Goal: Task Accomplishment & Management: Manage account settings

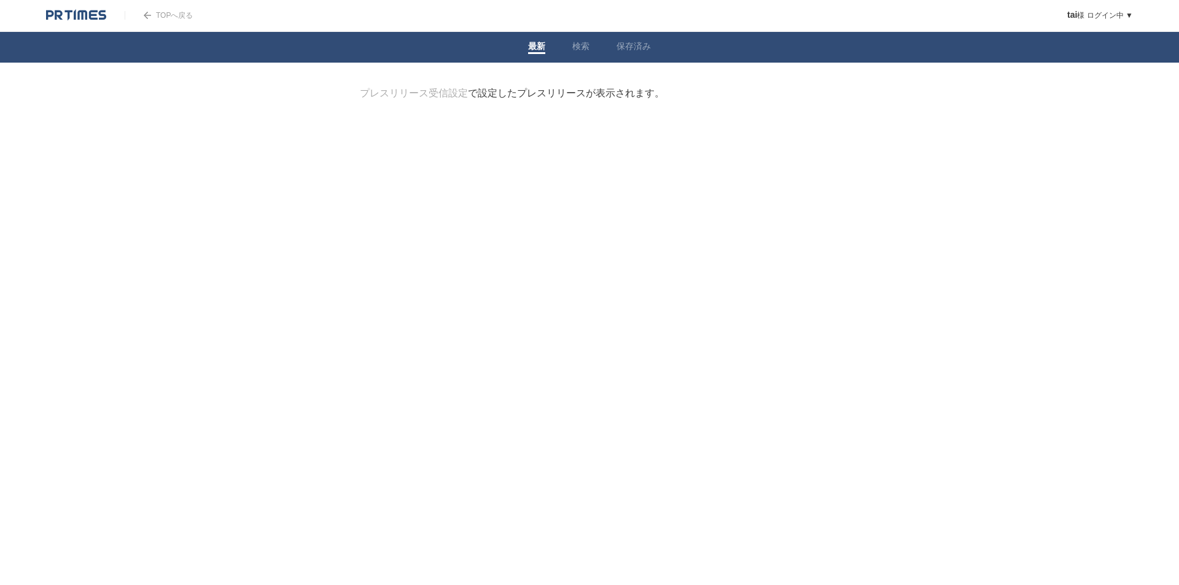
click at [76, 15] on img at bounding box center [76, 15] width 60 height 12
click at [75, 14] on img at bounding box center [76, 15] width 60 height 12
click at [576, 46] on link "検索" at bounding box center [580, 47] width 17 height 13
paste input "https://prtimes.jp/main/html/searchrlp/company_id/167720"
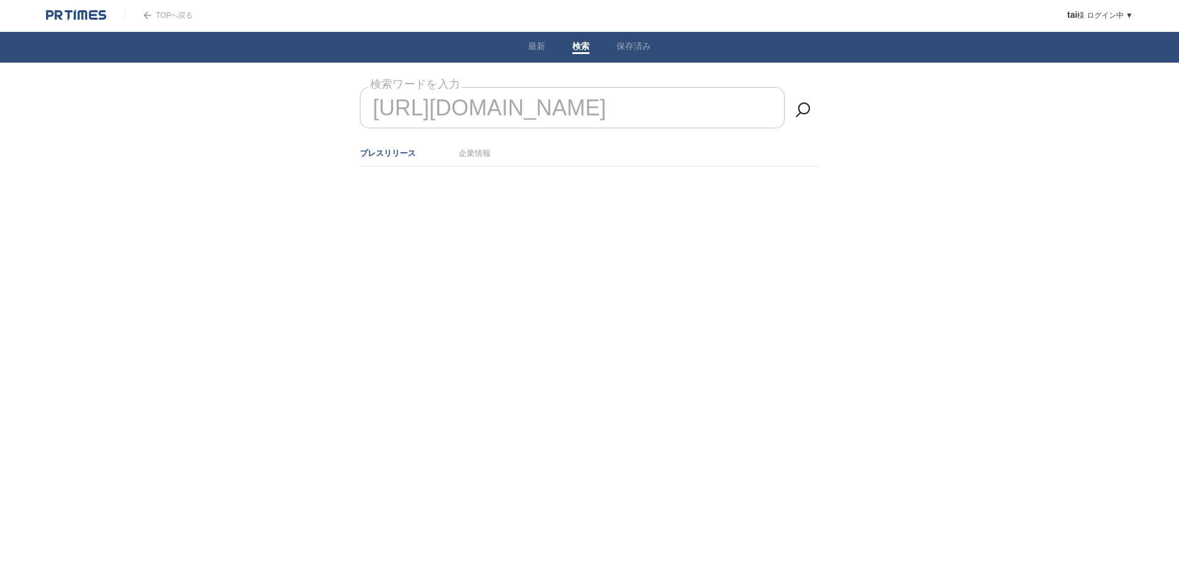
scroll to position [0, 167]
type input "https://prtimes.jp/main/html/searchrlp/company_id/167720"
click at [802, 107] on link at bounding box center [803, 110] width 25 height 25
click at [386, 183] on div "検索結果なし" at bounding box center [589, 179] width 459 height 26
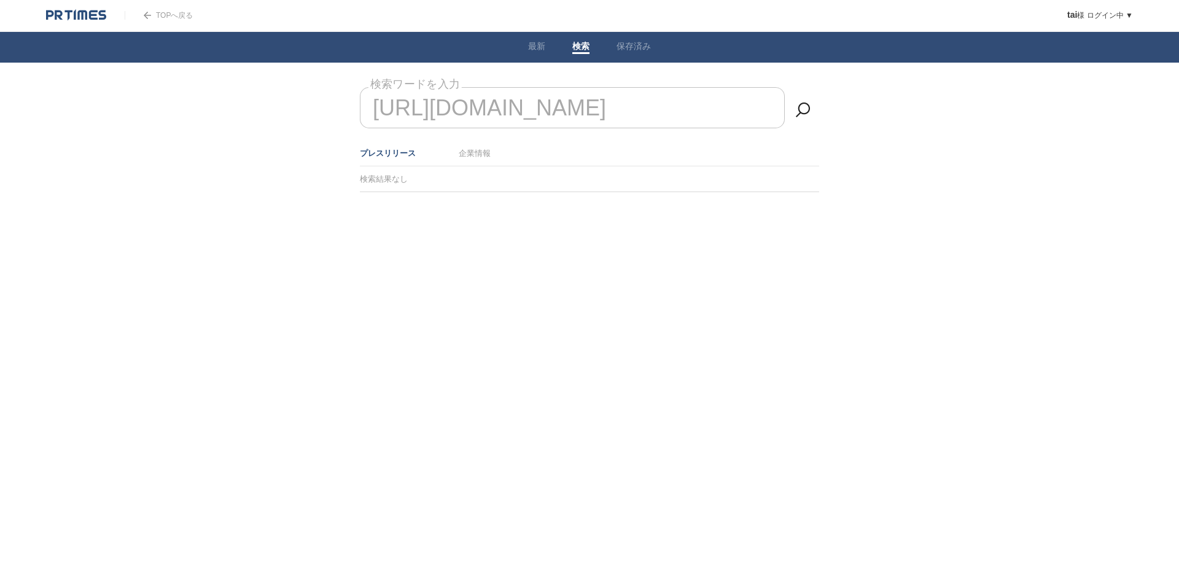
scroll to position [0, 167]
drag, startPoint x: 439, startPoint y: 114, endPoint x: 846, endPoint y: 104, distance: 406.7
click at [846, 104] on body "TOPへ戻る tai 様 ログイン中 ▼ プレスリリース受信設定 フォロー 除外リスト アカウント設定 閲覧履歴 退会手続き PR TIMESサイトへ戻る ロ…" at bounding box center [589, 127] width 1179 height 254
click at [536, 45] on link "最新" at bounding box center [536, 47] width 17 height 13
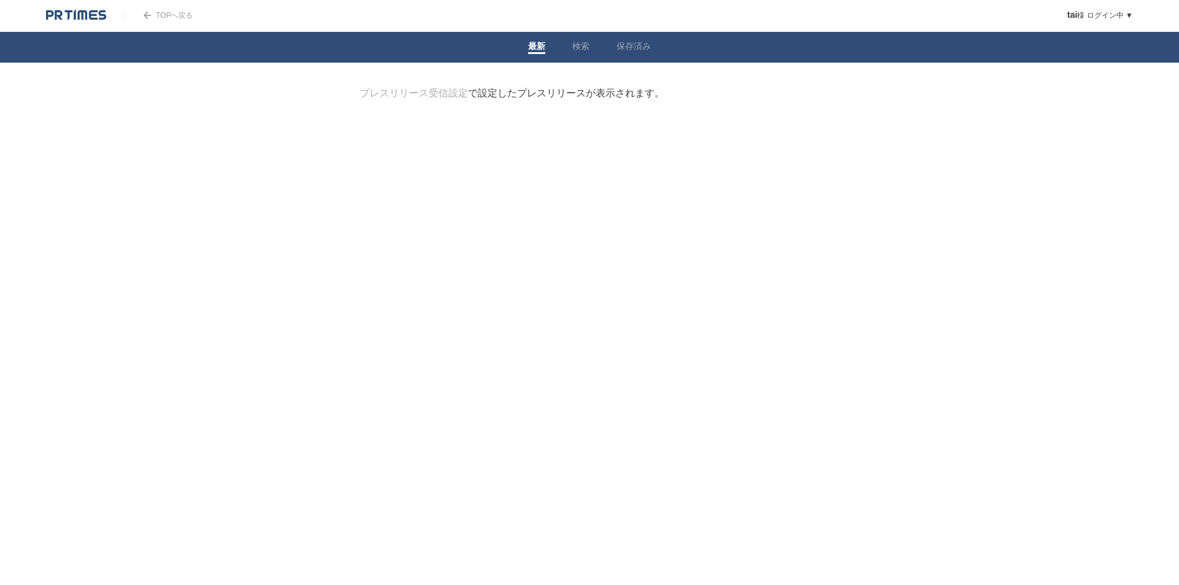
click at [142, 7] on div "TOPへ戻る" at bounding box center [159, 15] width 68 height 31
click at [147, 12] on img at bounding box center [147, 15] width 7 height 7
click at [641, 42] on link "保存済み" at bounding box center [634, 47] width 34 height 13
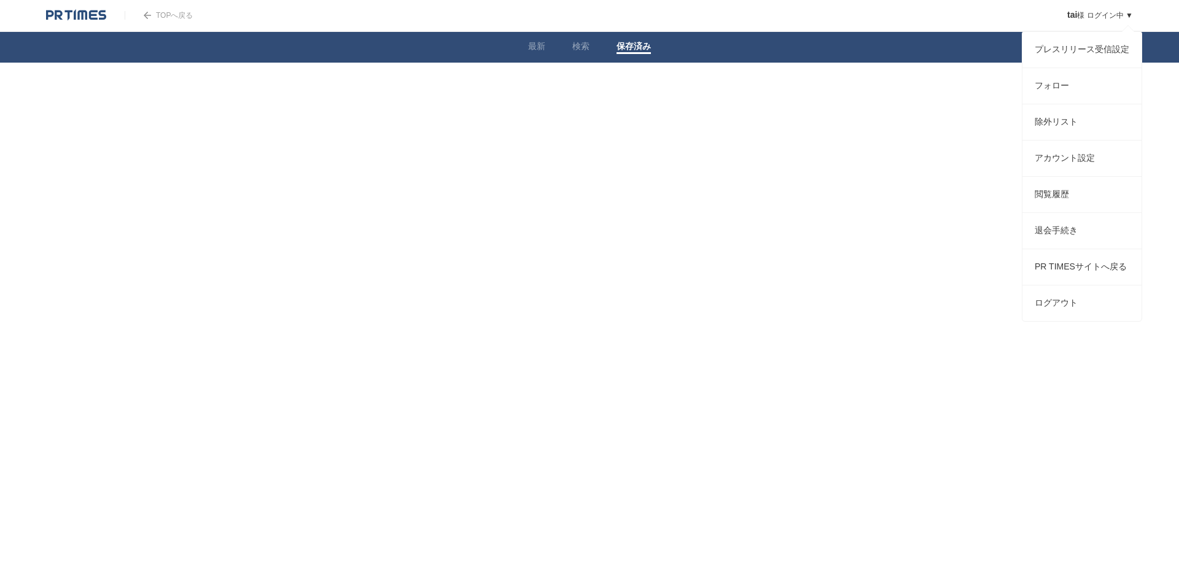
click at [1119, 12] on link "tai 様 ログイン中 ▼" at bounding box center [1100, 15] width 66 height 9
click at [1046, 89] on link "フォロー" at bounding box center [1081, 86] width 119 height 36
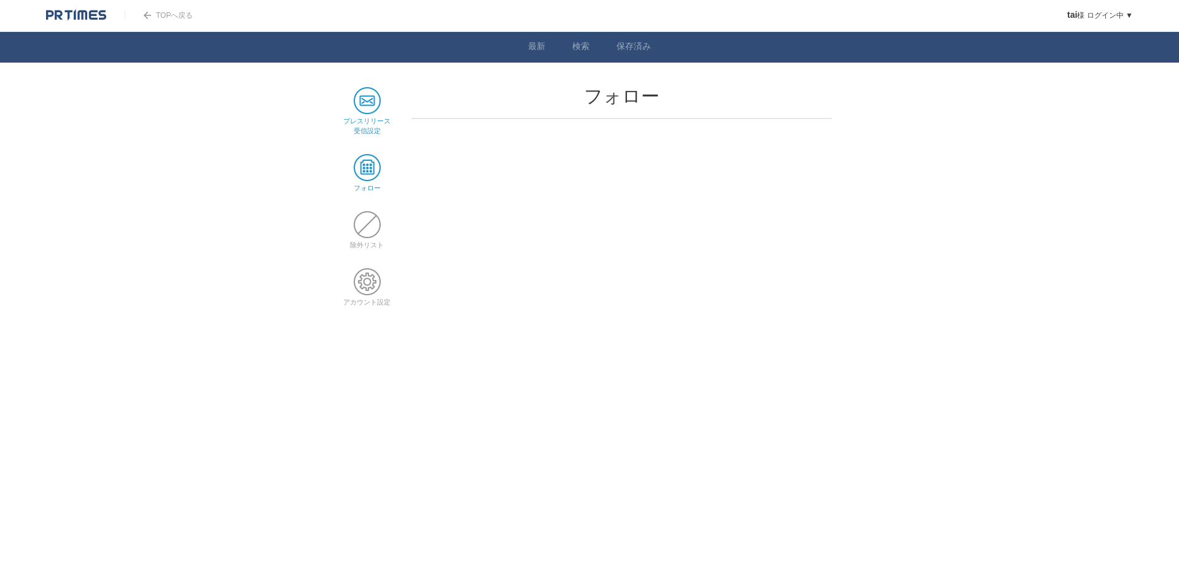
click at [372, 96] on span at bounding box center [367, 100] width 27 height 27
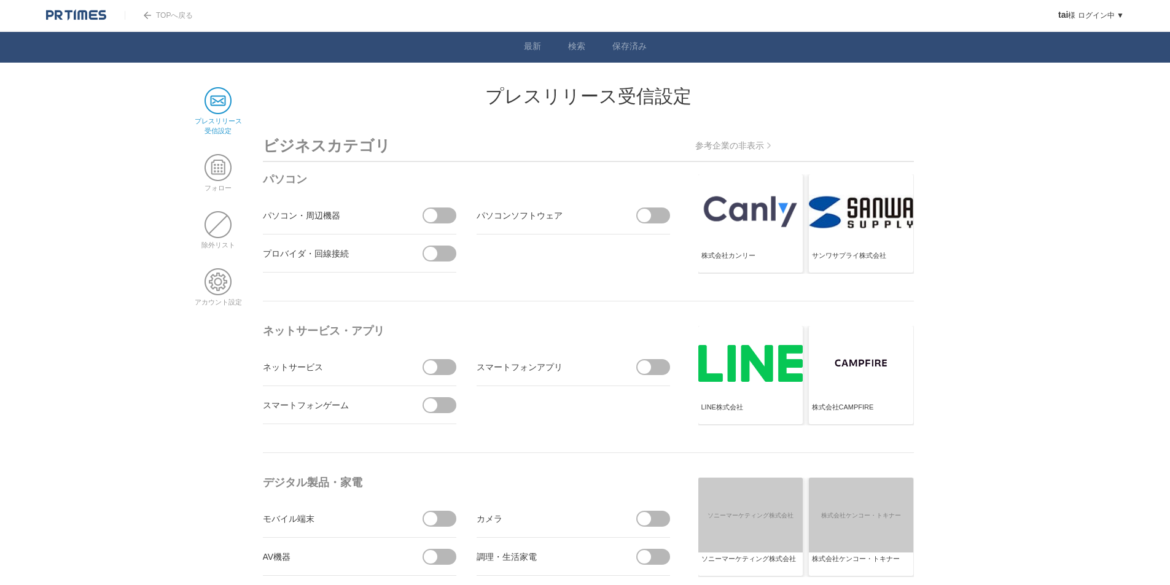
click at [356, 147] on h3 "ビジネスカテゴリ" at bounding box center [588, 146] width 651 height 32
click at [219, 101] on span at bounding box center [217, 100] width 27 height 27
click at [219, 161] on span at bounding box center [217, 167] width 27 height 27
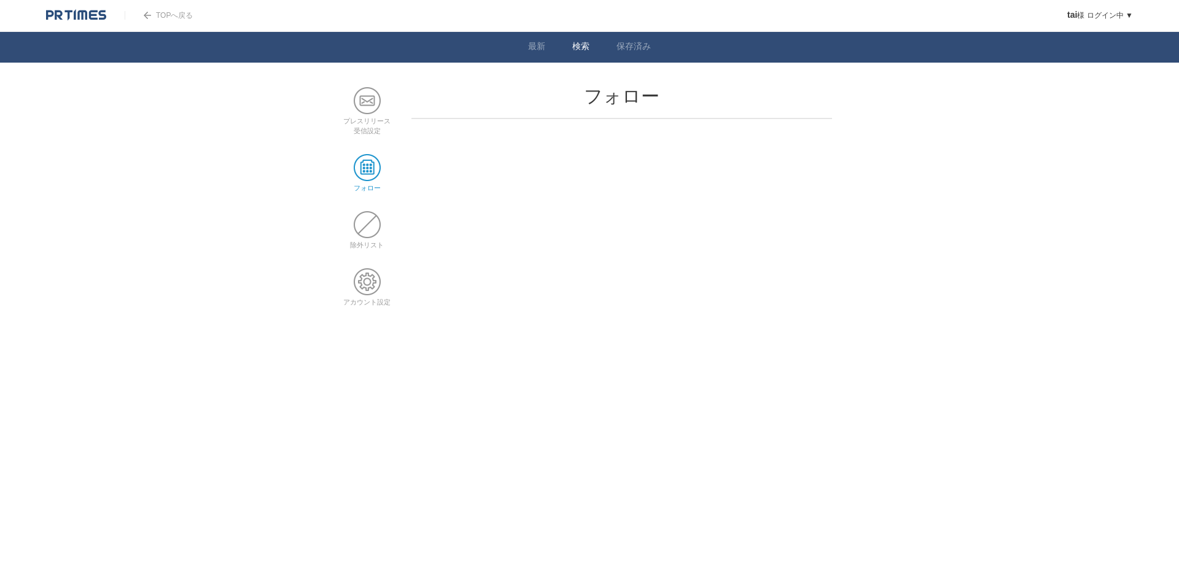
click at [585, 47] on link "検索" at bounding box center [580, 47] width 17 height 13
paste input "[URL][DOMAIN_NAME]"
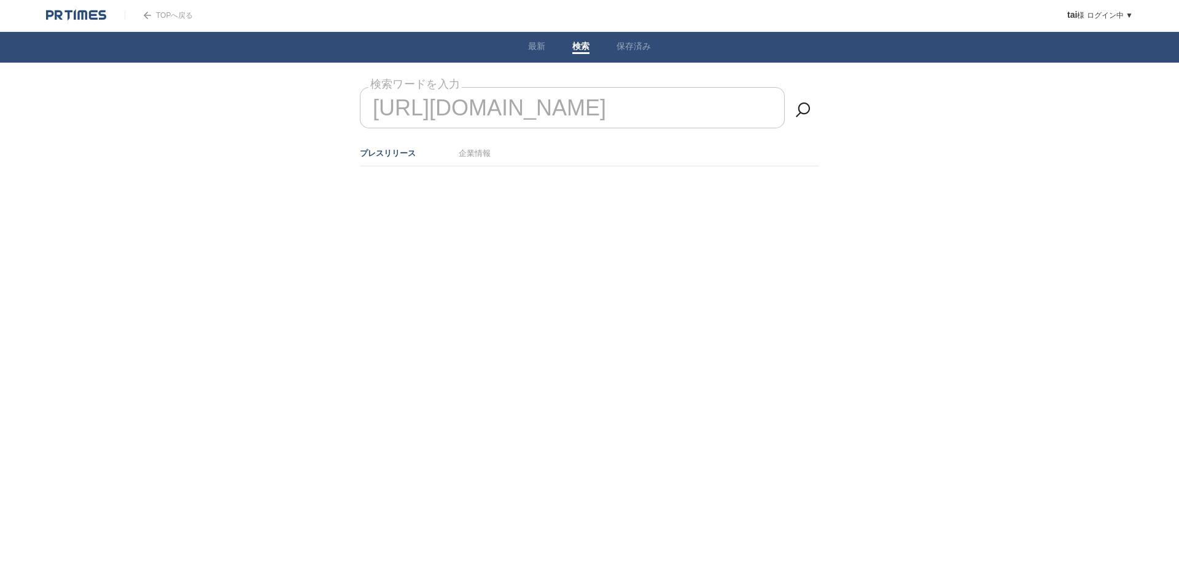
scroll to position [0, 167]
drag, startPoint x: 390, startPoint y: 110, endPoint x: 1090, endPoint y: 96, distance: 700.2
click at [1144, 90] on body "TOPへ戻る tai 様 ログイン中 ▼ プレスリリース受信設定 フォロー 除外リスト アカウント設定 閲覧履歴 退会手続き PR TIMESサイトへ戻る ロ…" at bounding box center [589, 127] width 1179 height 254
click at [803, 109] on link at bounding box center [803, 110] width 25 height 25
drag, startPoint x: 398, startPoint y: 109, endPoint x: 839, endPoint y: 96, distance: 441.1
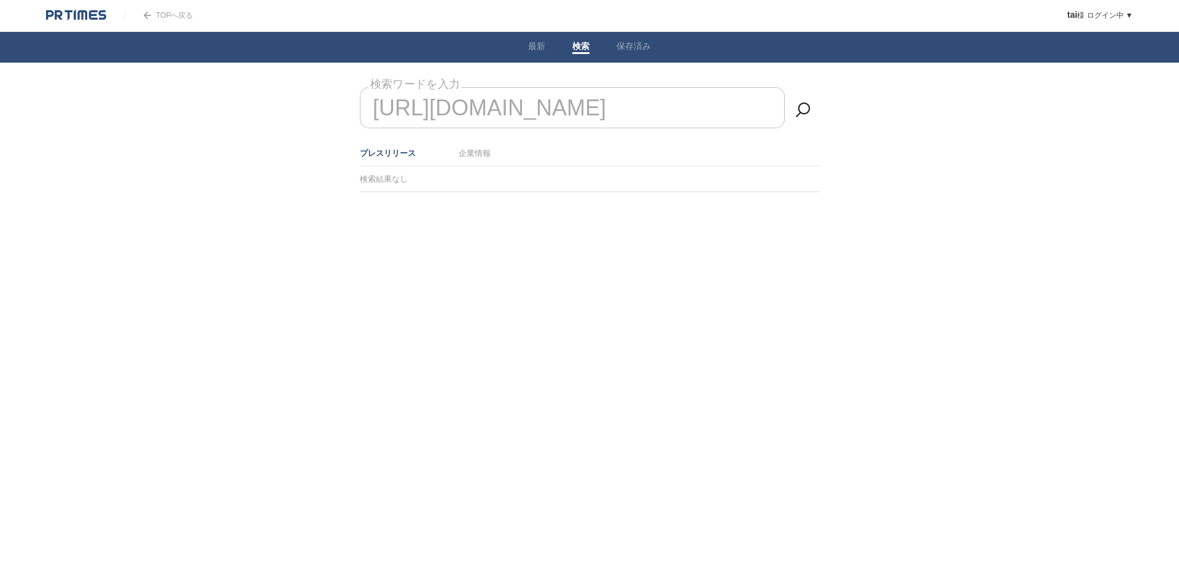
click at [857, 101] on body "TOPへ戻る tai 様 ログイン中 ▼ プレスリリース受信設定 フォロー 除外リスト アカウント設定 閲覧履歴 退会手続き PR TIMESサイトへ戻る ロ…" at bounding box center [589, 127] width 1179 height 254
type input "h"
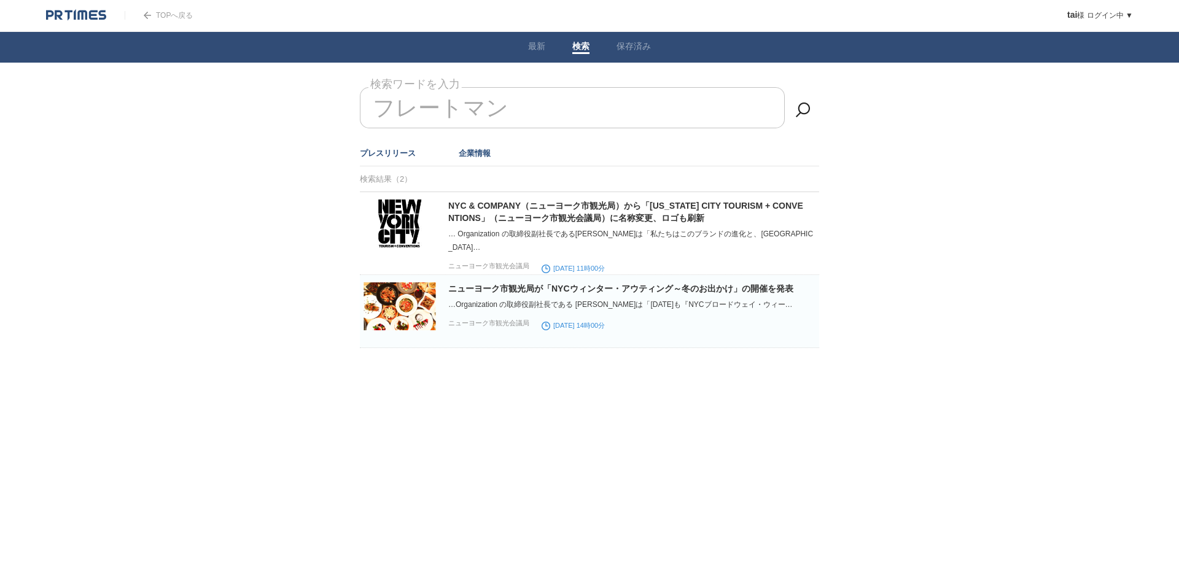
click at [481, 155] on link "企業情報" at bounding box center [475, 153] width 32 height 9
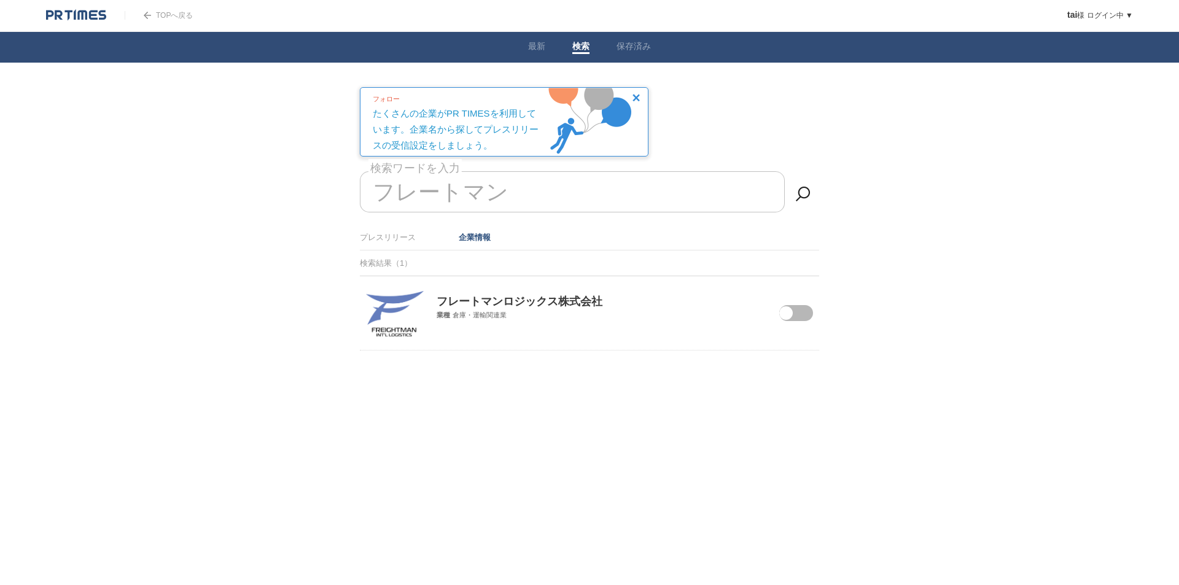
click at [800, 314] on span at bounding box center [788, 321] width 52 height 32
click at [0, 0] on input "checkbox" at bounding box center [0, 0] width 0 height 0
click at [577, 403] on div at bounding box center [589, 381] width 497 height 61
click at [532, 45] on link "最新" at bounding box center [536, 47] width 17 height 13
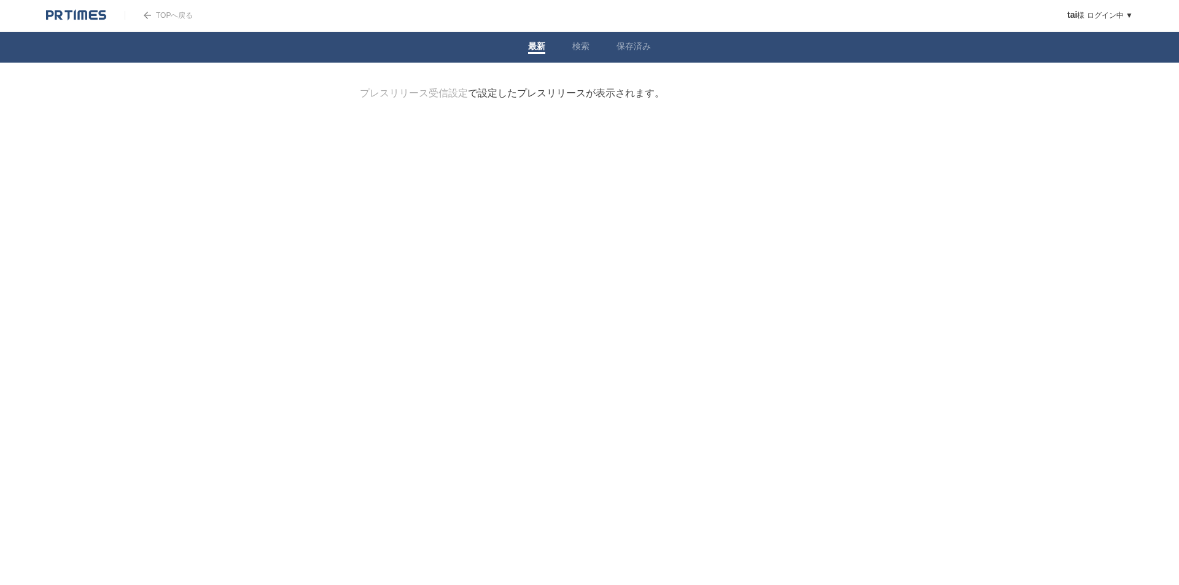
click at [583, 39] on li "検索" at bounding box center [581, 47] width 44 height 31
click at [583, 44] on link "検索" at bounding box center [580, 47] width 17 height 13
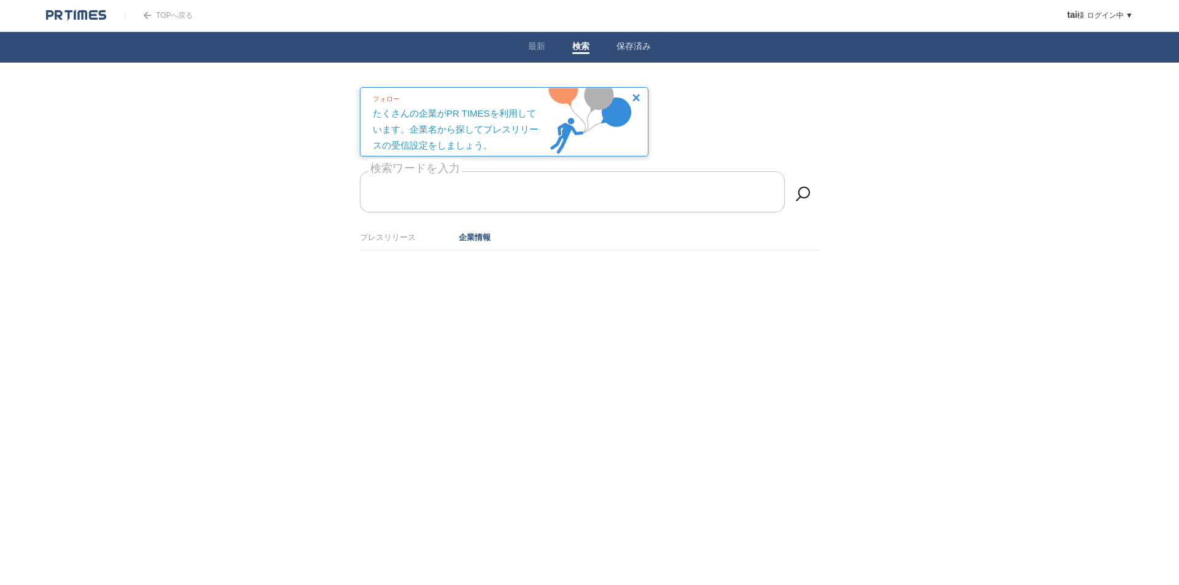
click at [629, 44] on link "保存済み" at bounding box center [634, 47] width 34 height 13
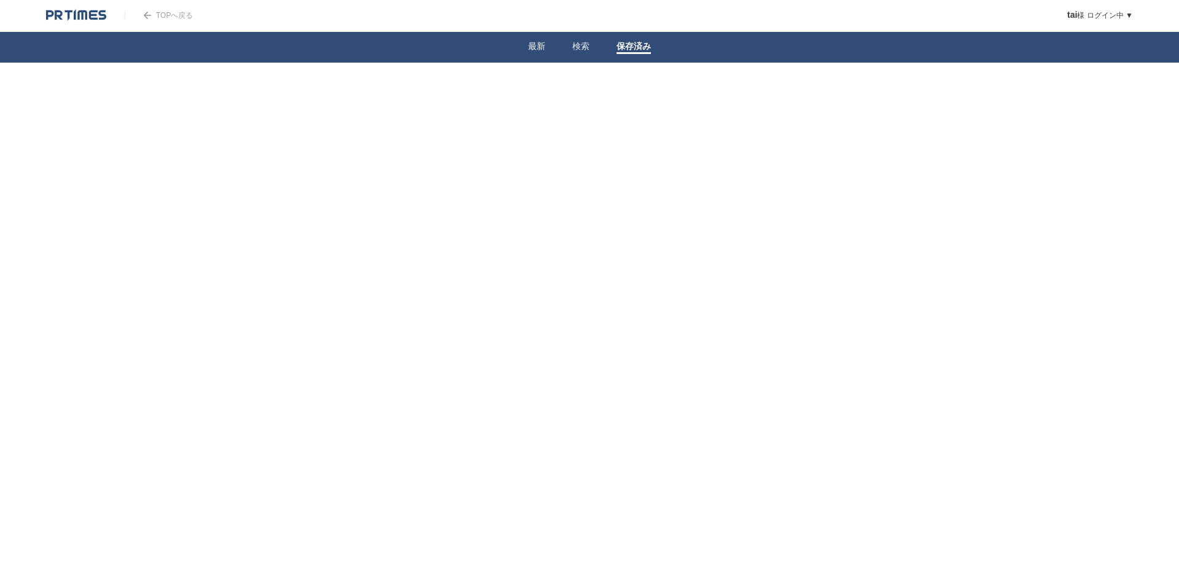
click at [537, 42] on link "最新" at bounding box center [536, 47] width 17 height 13
click at [658, 48] on li "保存済み" at bounding box center [633, 47] width 61 height 31
click at [644, 46] on link "保存済み" at bounding box center [634, 47] width 34 height 13
click at [575, 41] on link "検索" at bounding box center [580, 47] width 17 height 13
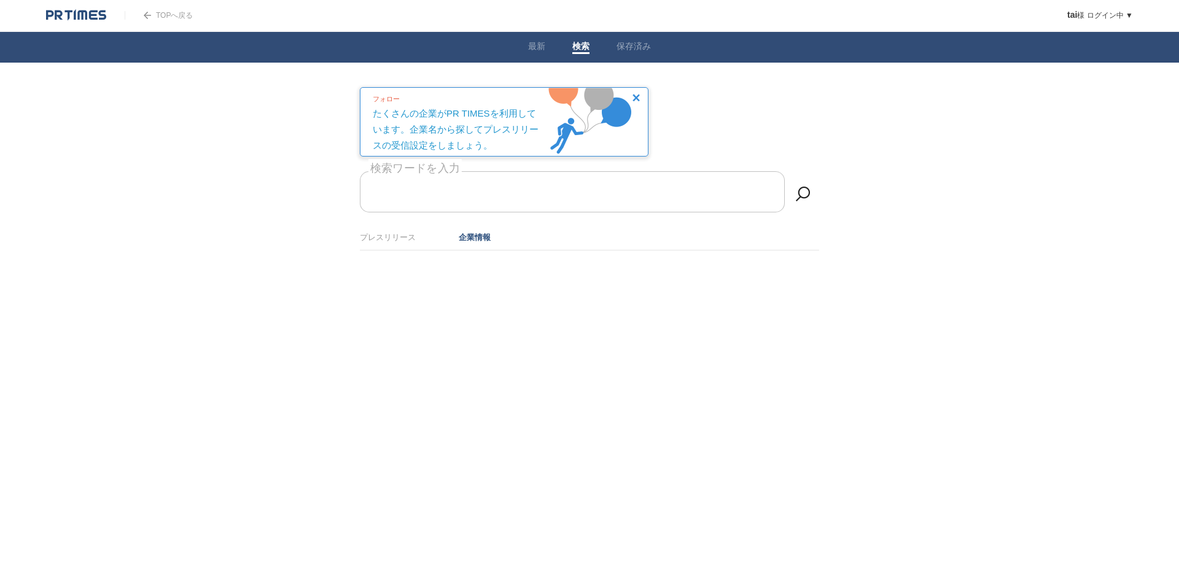
click at [523, 190] on input "検索ワードを入力" at bounding box center [572, 191] width 425 height 41
click at [474, 241] on link "企業情報" at bounding box center [475, 237] width 32 height 9
paste input "[URL][DOMAIN_NAME]"
click at [808, 193] on link at bounding box center [803, 194] width 25 height 25
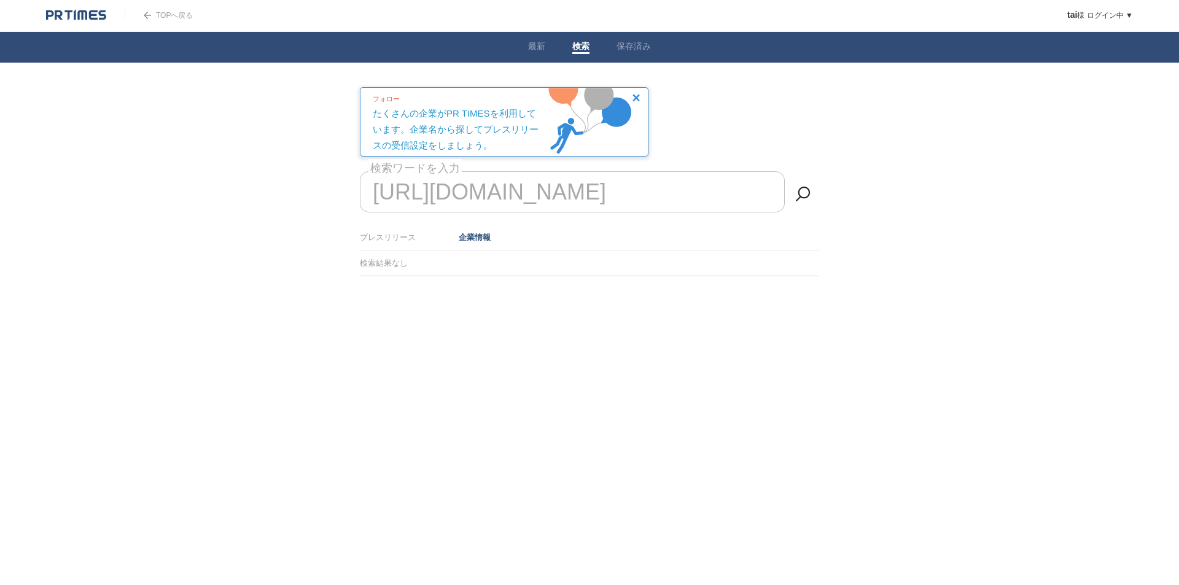
drag, startPoint x: 403, startPoint y: 197, endPoint x: 1151, endPoint y: 163, distance: 748.1
click at [1151, 163] on body "TOPへ戻る tai 様 ログイン中 ▼ プレスリリース受信設定 フォロー 除外リスト アカウント設定 閲覧履歴 退会手続き PR TIMESサイトへ戻る ロ…" at bounding box center [589, 169] width 1179 height 338
type input "h"
type input "f"
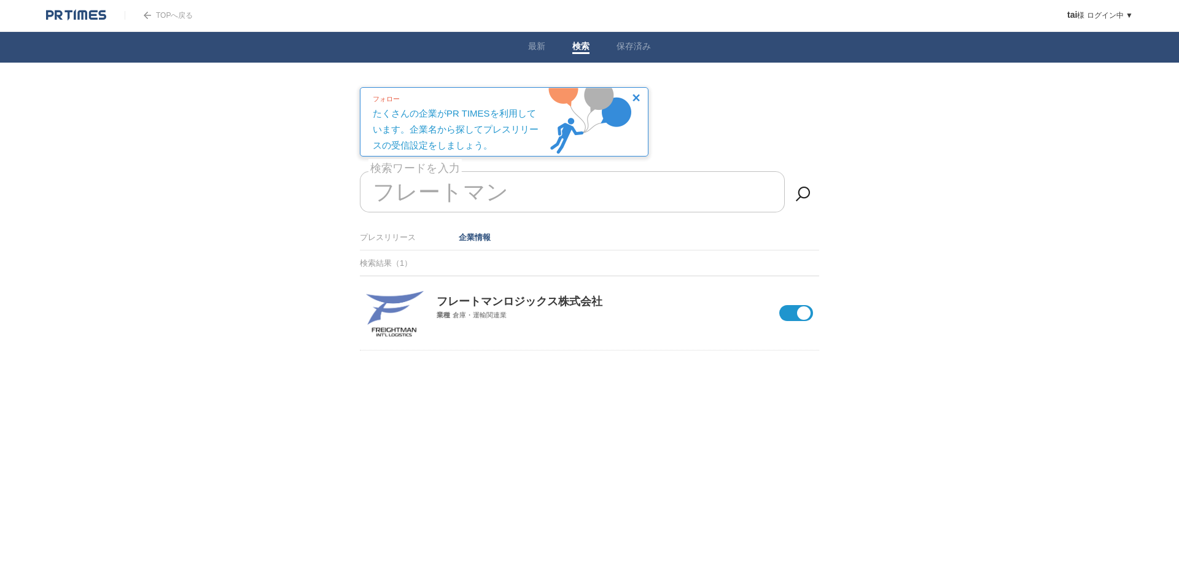
type input "フレートマン"
click at [394, 329] on img at bounding box center [395, 313] width 58 height 45
click at [788, 317] on span at bounding box center [790, 313] width 22 height 16
click at [0, 0] on input "checkbox" at bounding box center [0, 0] width 0 height 0
click at [803, 315] on span at bounding box center [788, 321] width 52 height 32
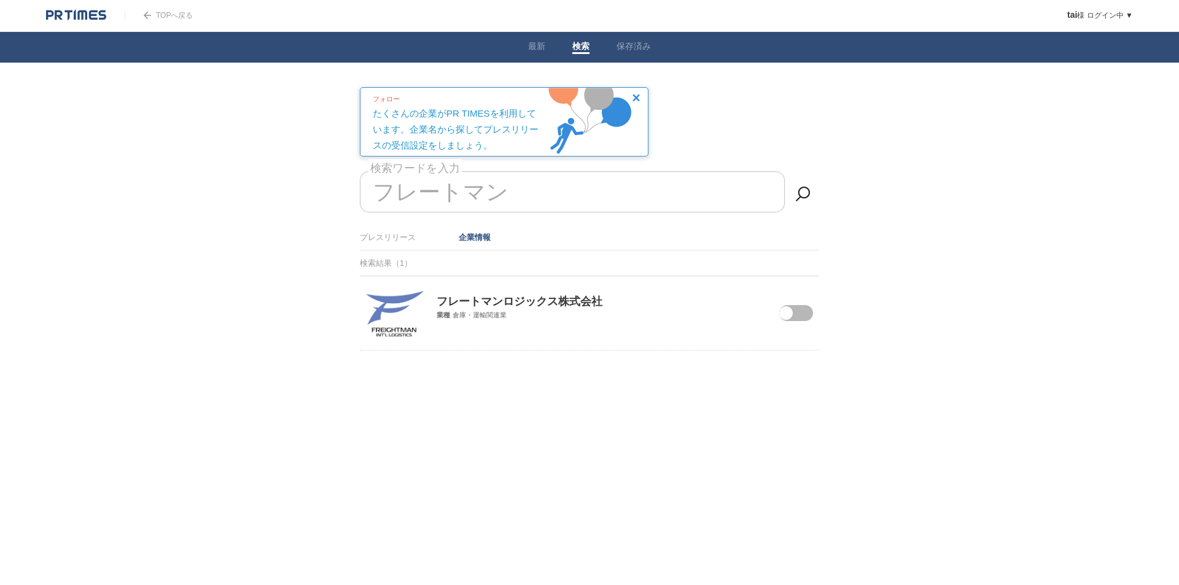
click at [0, 0] on input "checkbox" at bounding box center [0, 0] width 0 height 0
click at [458, 143] on div "フォロー たくさんの企業がPR TIMESを利用しています。企業名から探してプレスリリースの受信設定をしましょう。" at bounding box center [459, 121] width 172 height 66
click at [506, 412] on html "TOPへ戻る tai 様 ログイン中 ▼ プレスリリース受信設定 フォロー 除外リスト アカウント設定 閲覧履歴 退会手続き PR TIMESサイトへ戻る ロ…" at bounding box center [589, 206] width 1179 height 412
